Goal: Information Seeking & Learning: Find specific page/section

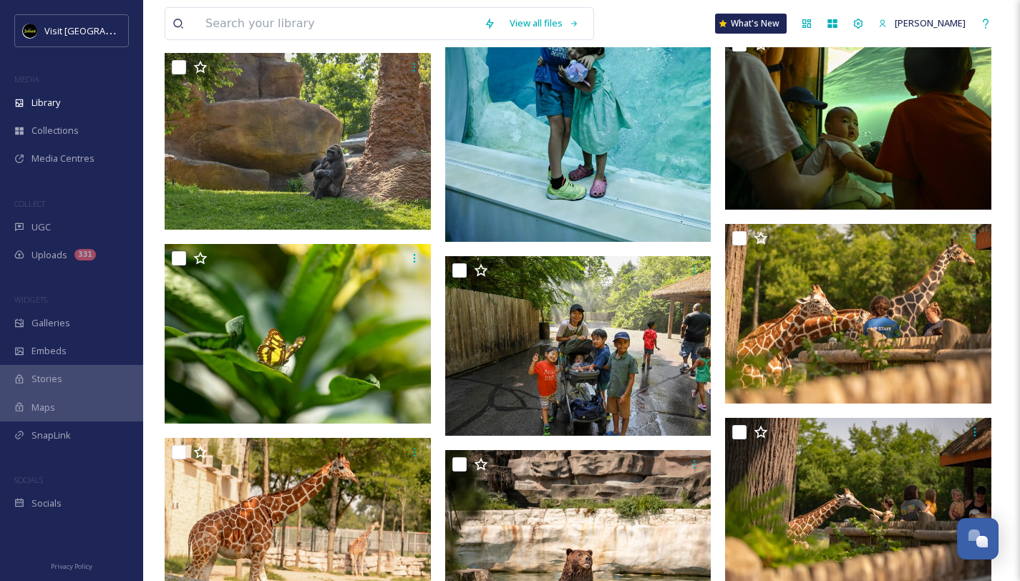
scroll to position [2321, 0]
click at [281, 26] on input at bounding box center [337, 23] width 278 height 31
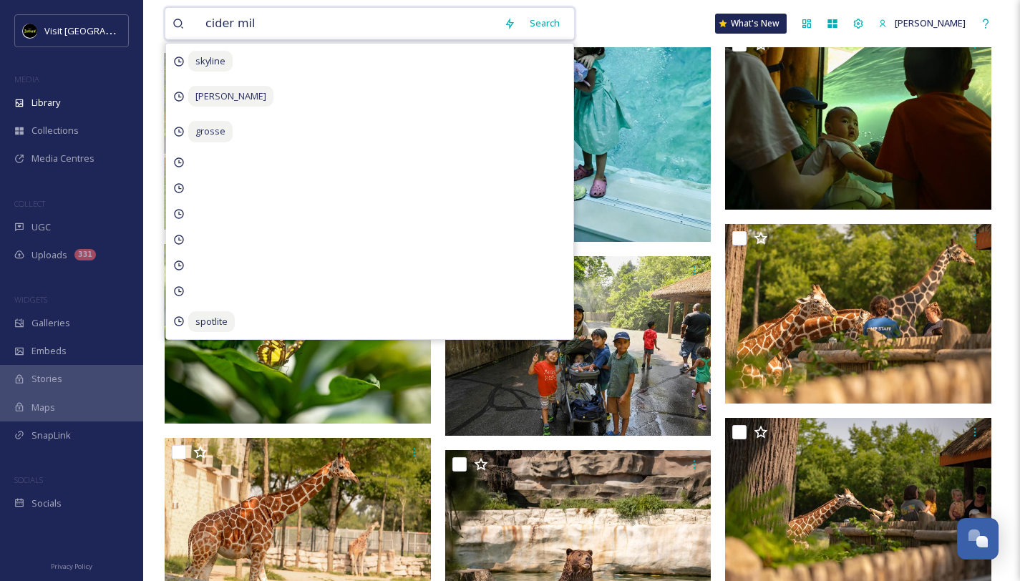
type input "cider mill"
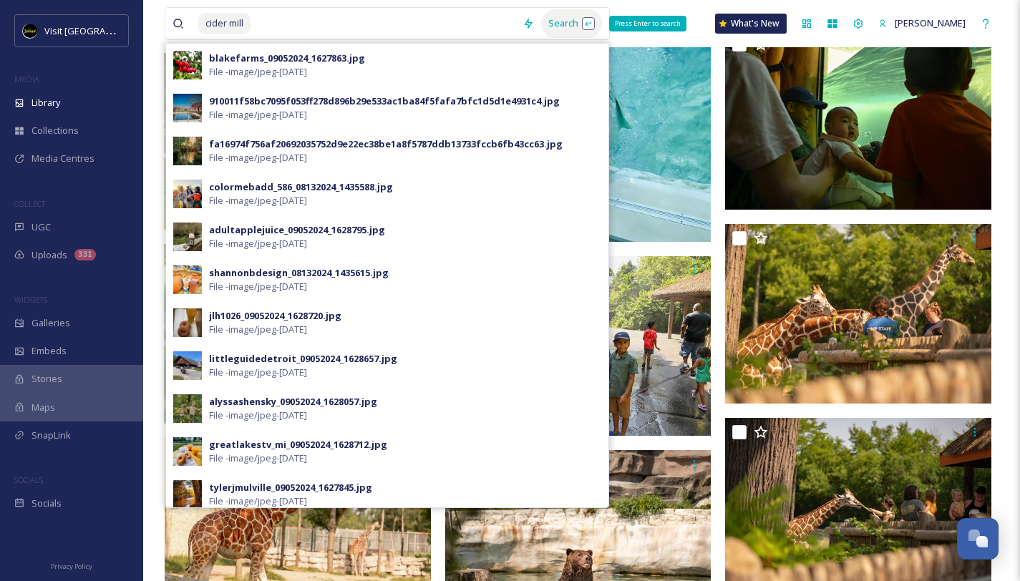
click at [553, 21] on div "Search Press Enter to search" at bounding box center [571, 23] width 61 height 28
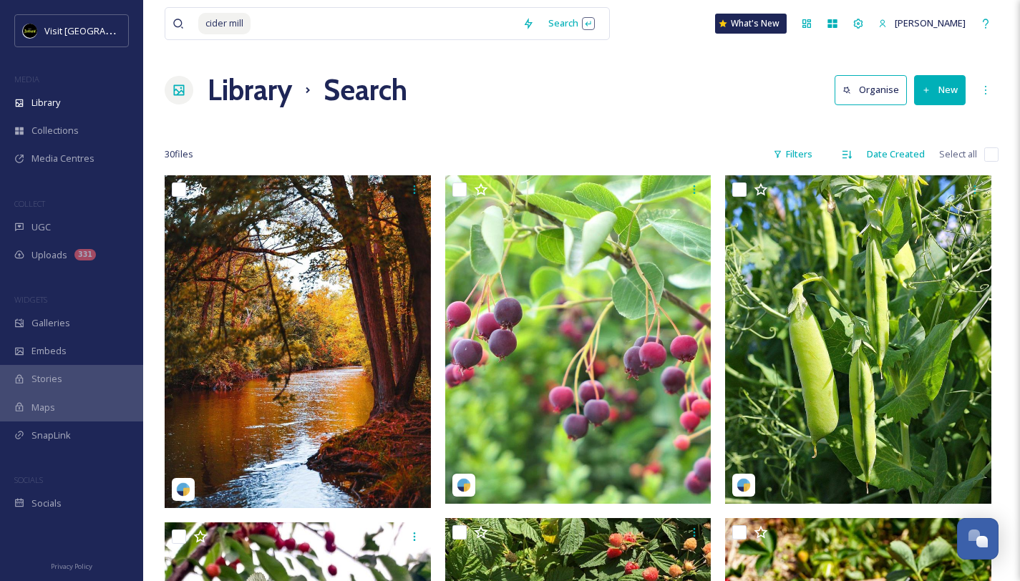
click at [687, 80] on div "Library Search Organise New" at bounding box center [582, 90] width 834 height 43
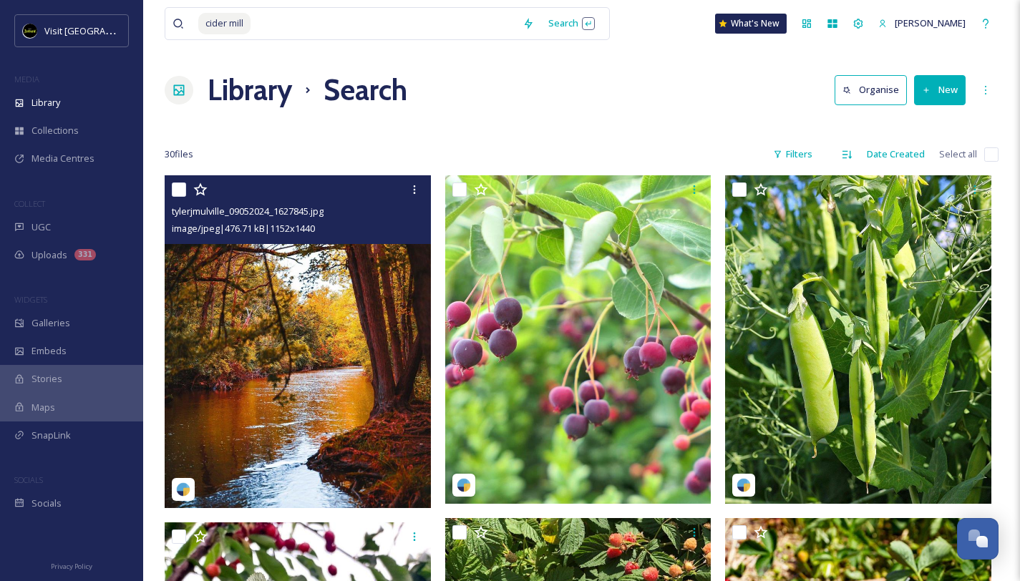
click at [346, 294] on img at bounding box center [298, 341] width 266 height 333
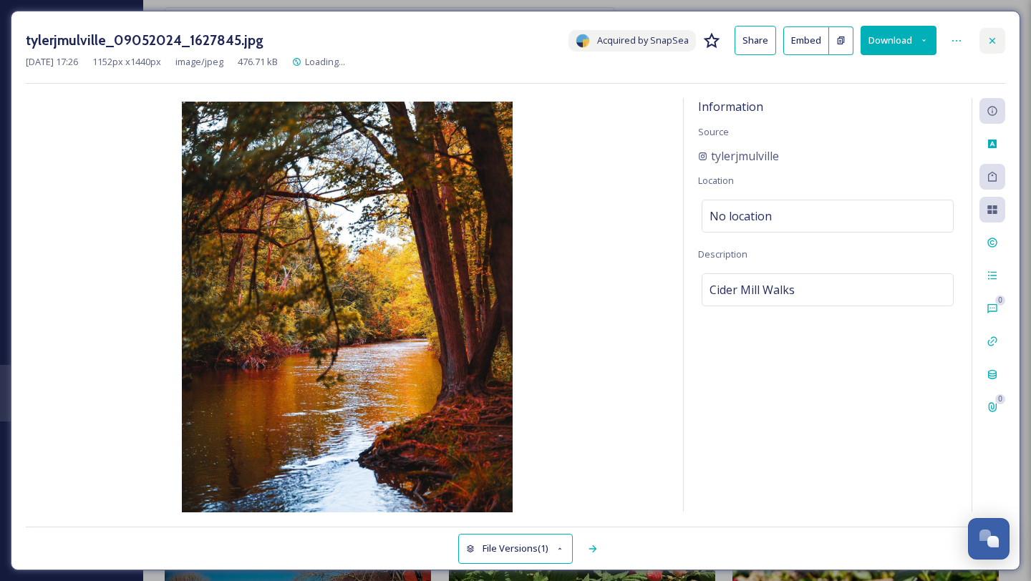
click at [993, 39] on icon at bounding box center [992, 40] width 6 height 6
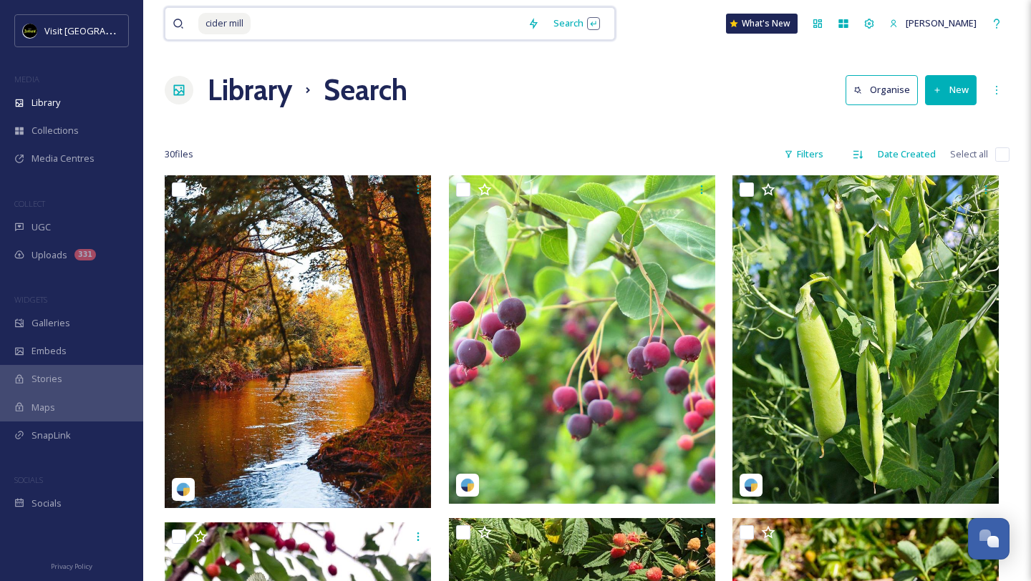
click at [296, 15] on input at bounding box center [386, 23] width 268 height 31
type input "c"
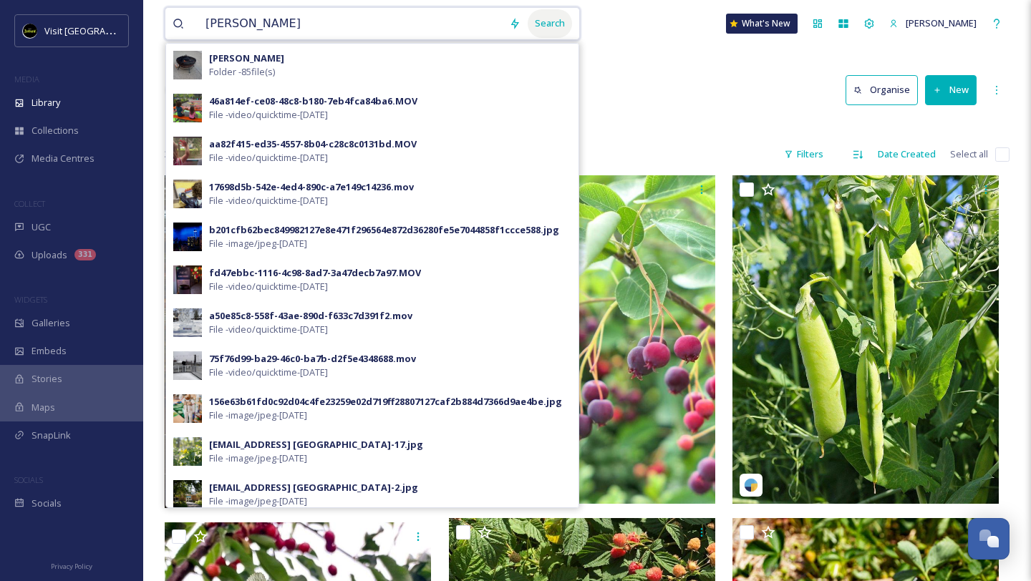
type input "[PERSON_NAME]"
click at [528, 26] on div "Search" at bounding box center [550, 23] width 44 height 28
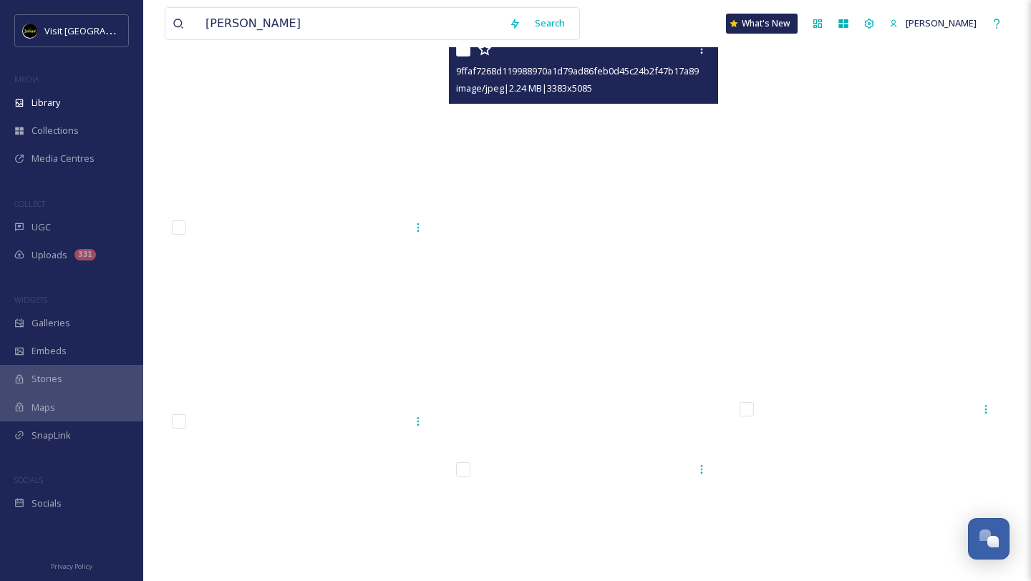
scroll to position [31031, 0]
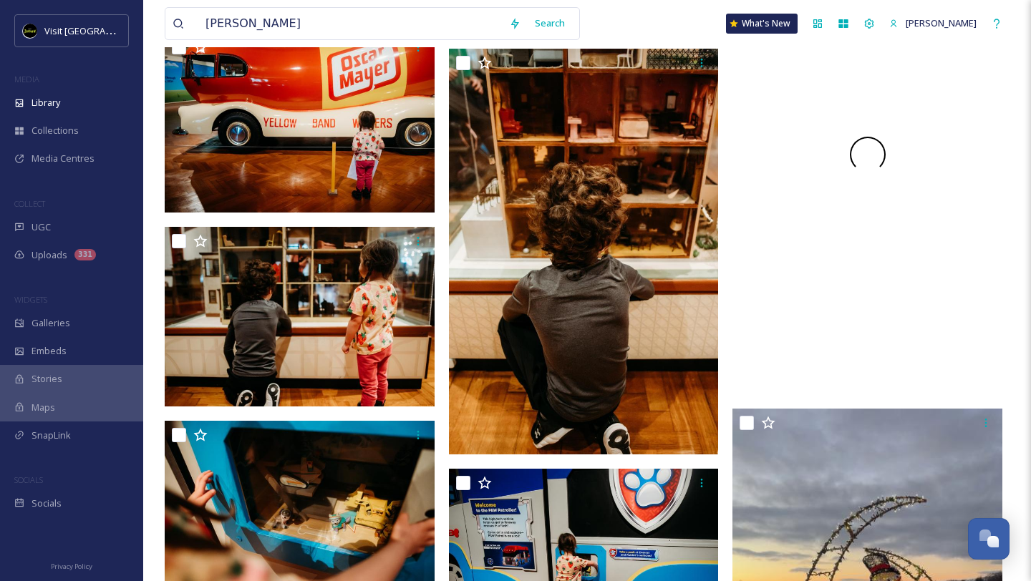
click at [793, 207] on div at bounding box center [867, 155] width 270 height 480
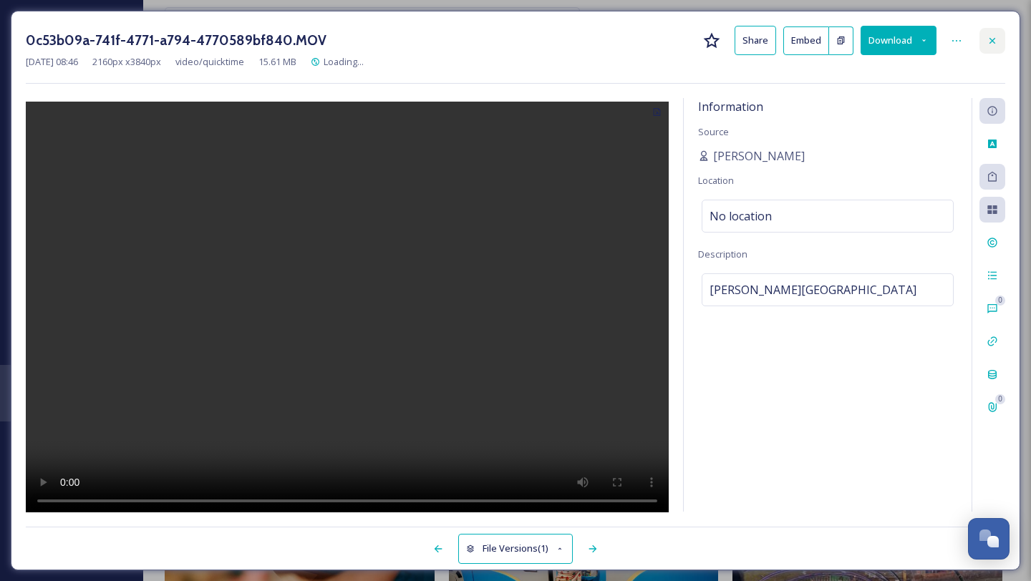
click at [996, 35] on icon at bounding box center [991, 40] width 11 height 11
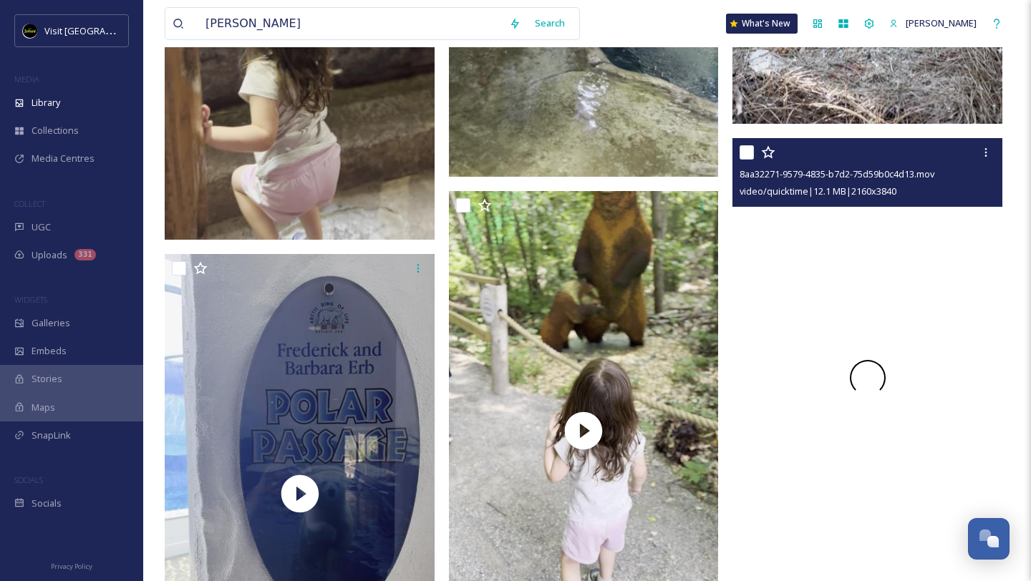
scroll to position [61831, 0]
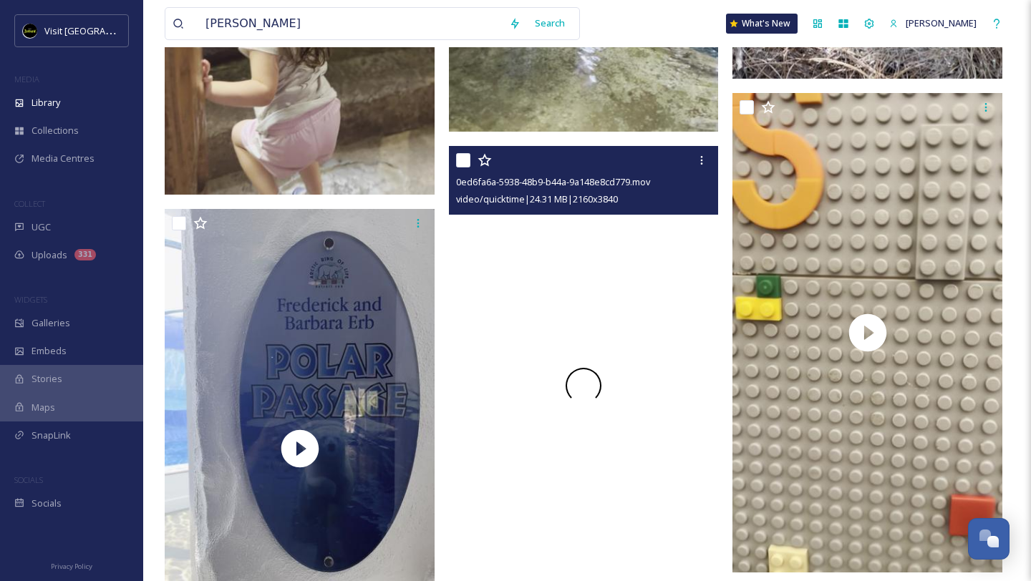
click at [625, 276] on div at bounding box center [584, 386] width 270 height 480
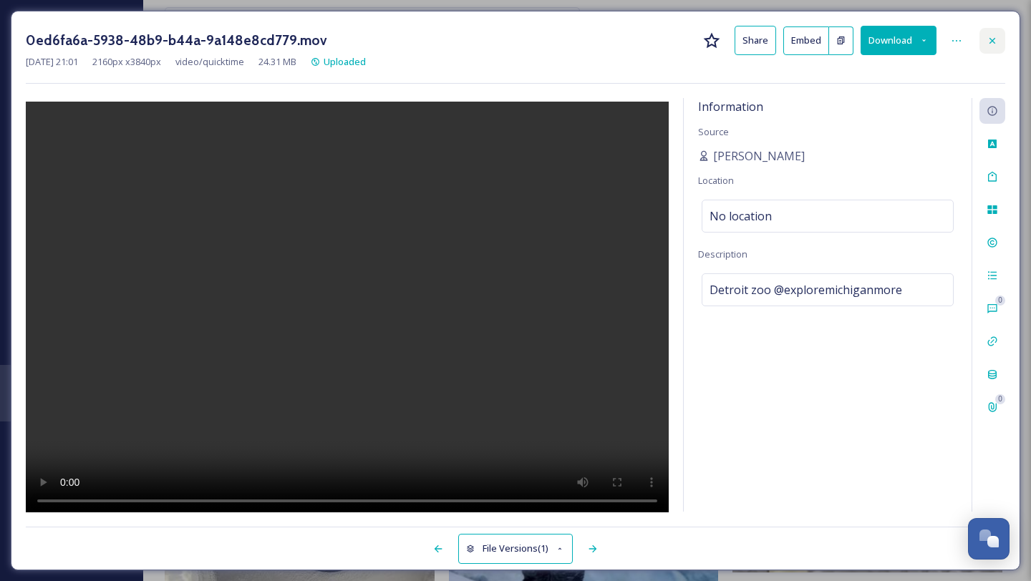
click at [984, 42] on div at bounding box center [992, 41] width 26 height 26
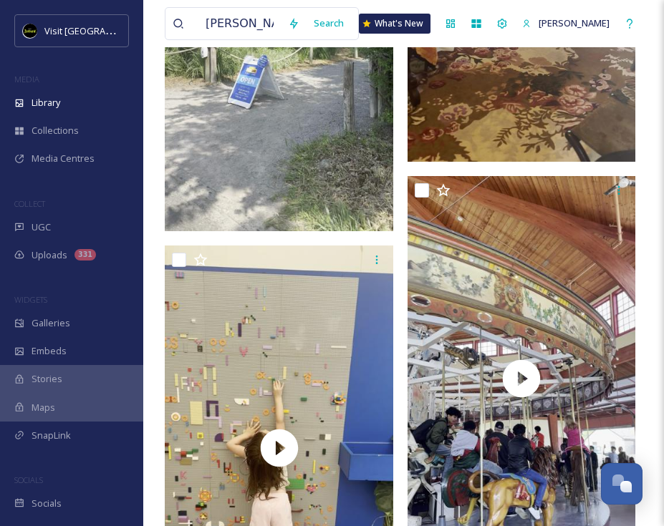
scroll to position [2296, 0]
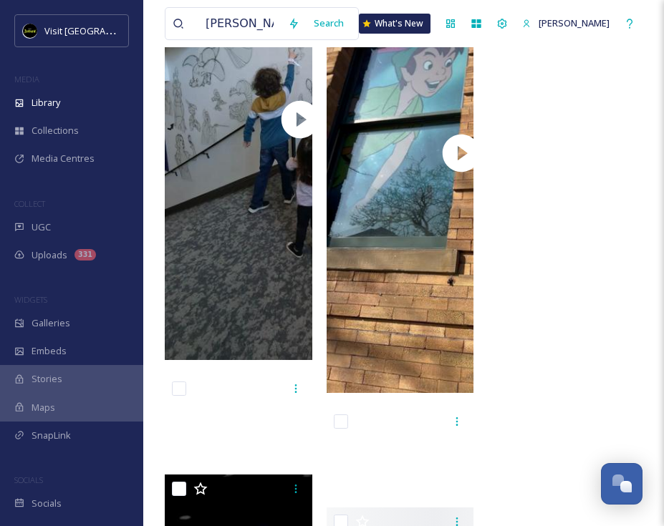
click at [97, 271] on div "Visit Detroit MEDIA Library Collections Media Centres COLLECT UGC Uploads 331 W…" at bounding box center [71, 265] width 143 height 503
click at [95, 259] on div "Uploads 331" at bounding box center [71, 255] width 143 height 28
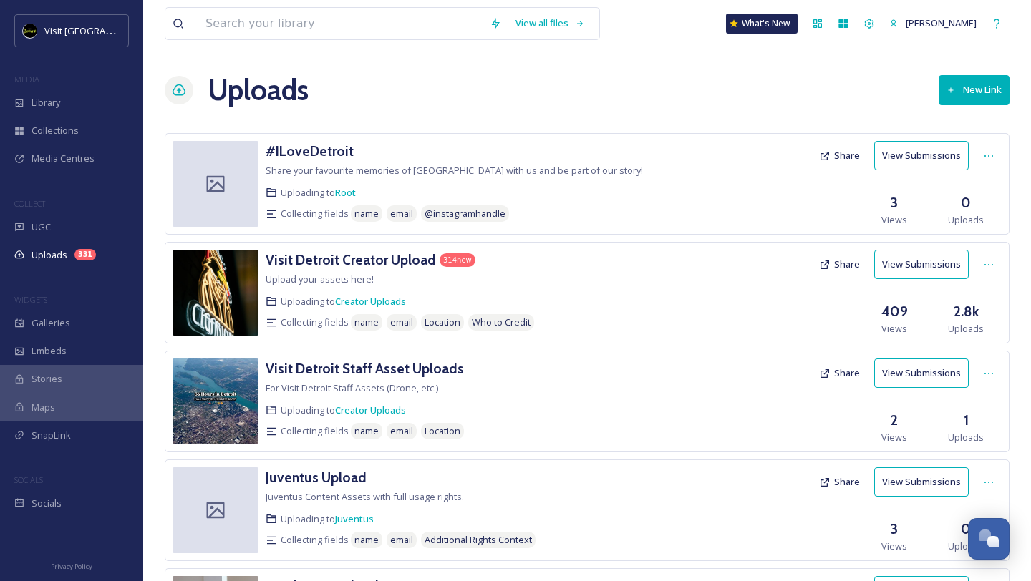
click at [936, 263] on button "View Submissions" at bounding box center [921, 264] width 94 height 29
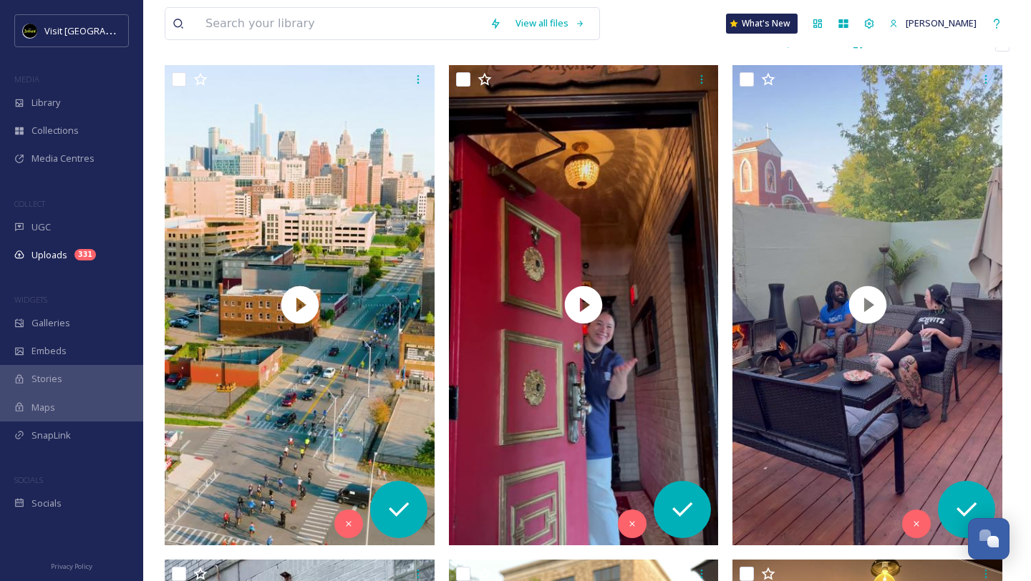
scroll to position [236, 0]
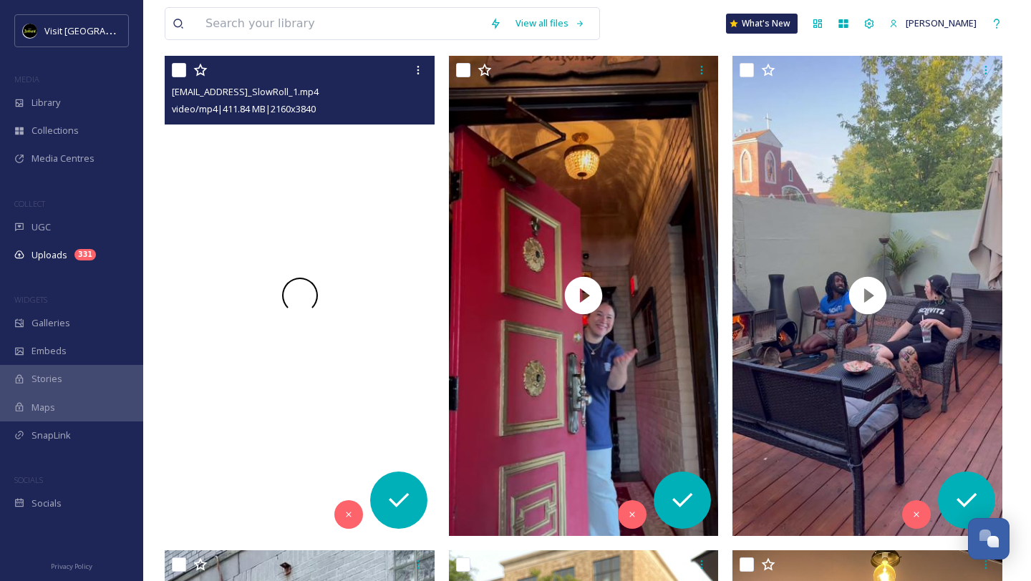
click at [336, 201] on div at bounding box center [300, 296] width 270 height 480
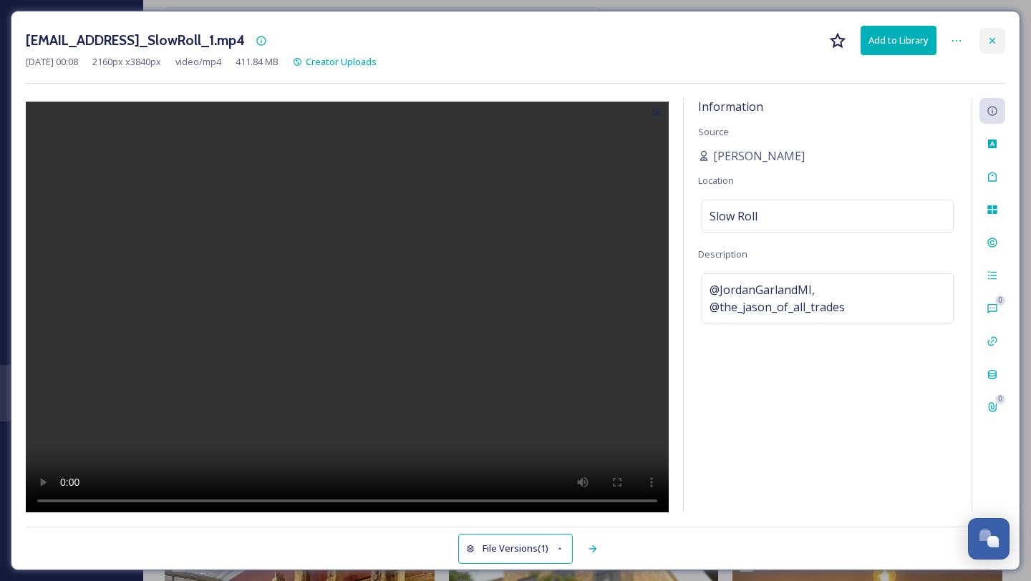
click at [997, 40] on icon at bounding box center [991, 40] width 11 height 11
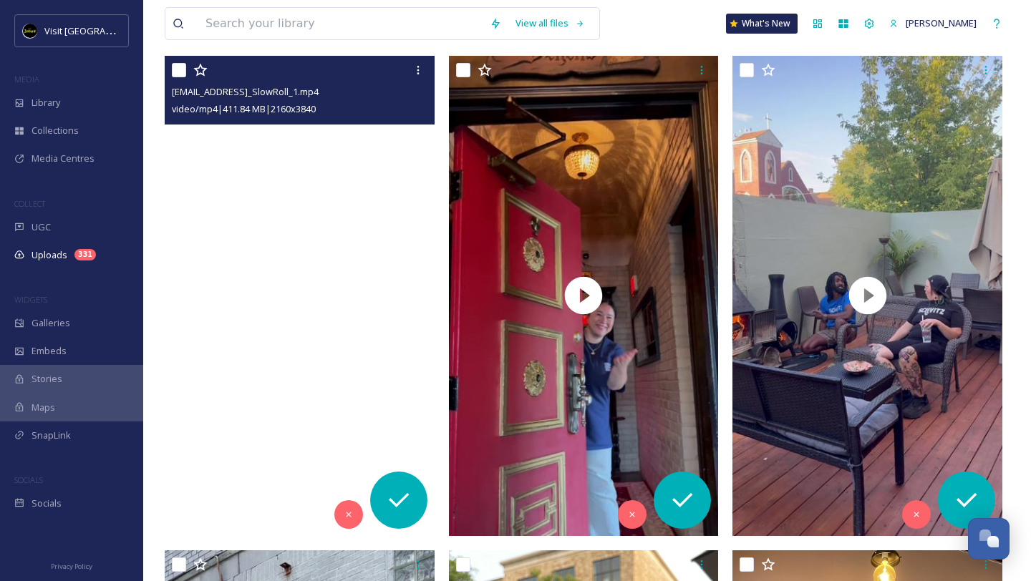
click at [296, 198] on video "ext_1757995720.712668_jordangarlandmi@gmail.com-EDIT_SlowRoll_1.mp4" at bounding box center [300, 296] width 270 height 480
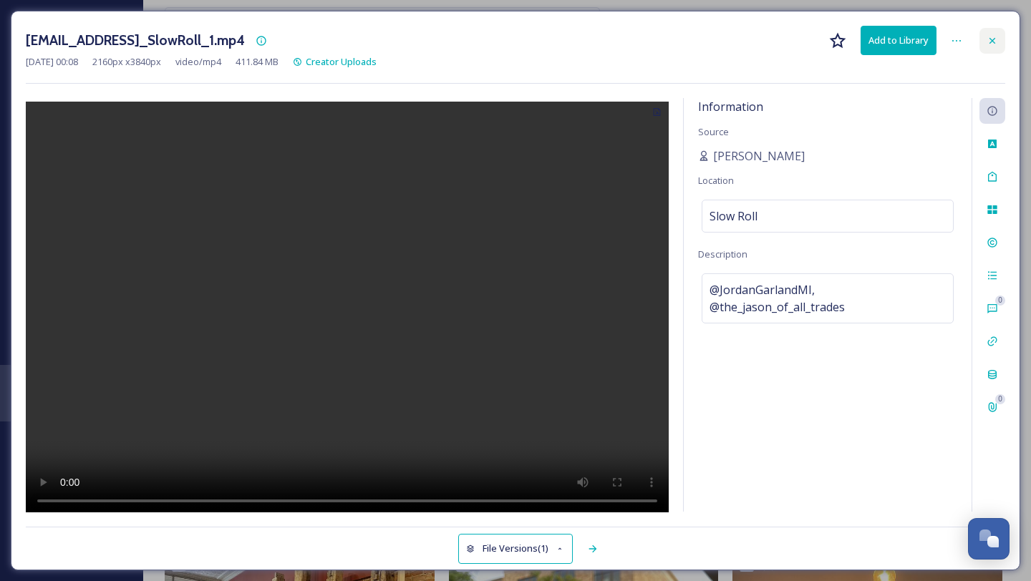
click at [990, 44] on icon at bounding box center [991, 40] width 11 height 11
